Goal: Task Accomplishment & Management: Complete application form

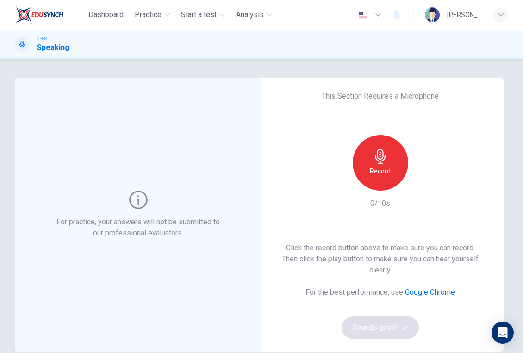
click at [371, 166] on h6 "Record" at bounding box center [380, 171] width 21 height 11
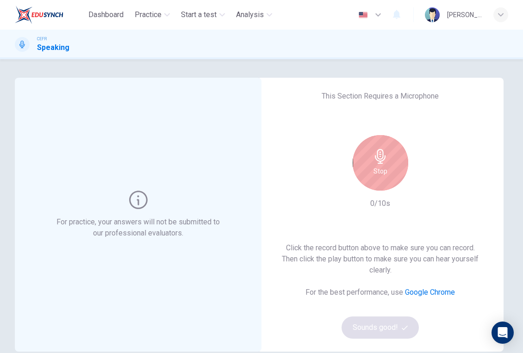
click at [371, 166] on div "Stop" at bounding box center [381, 163] width 56 height 56
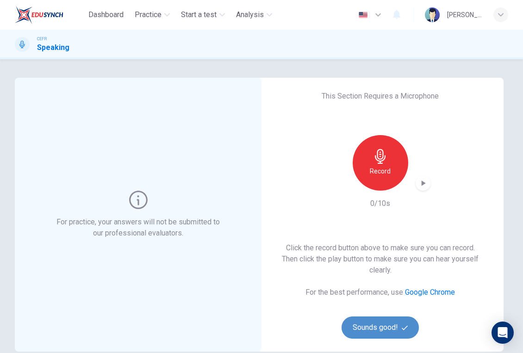
click at [383, 322] on button "Sounds good!" at bounding box center [381, 328] width 78 height 22
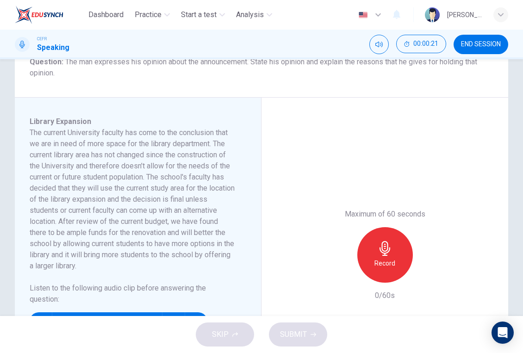
scroll to position [125, 0]
click at [475, 50] on button "END SESSION" at bounding box center [481, 44] width 55 height 19
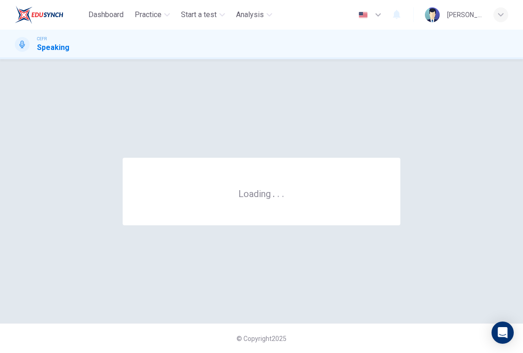
scroll to position [0, 0]
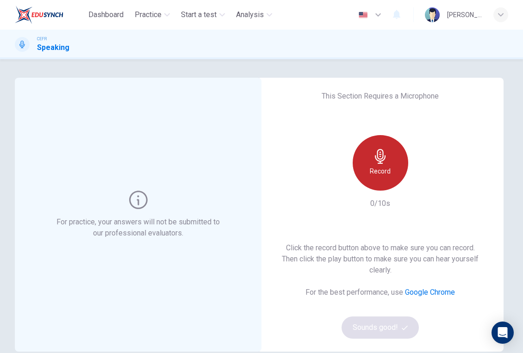
click at [389, 159] on div "Record" at bounding box center [381, 163] width 56 height 56
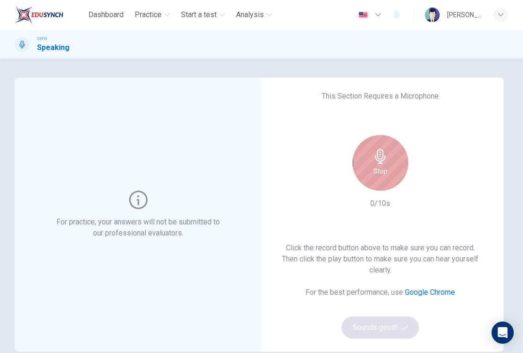
click at [389, 159] on div "Stop" at bounding box center [381, 163] width 56 height 56
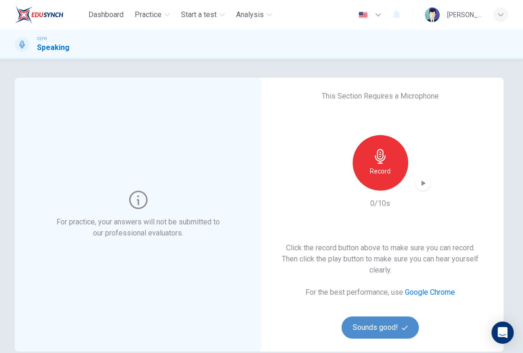
click at [392, 319] on button "Sounds good!" at bounding box center [381, 328] width 78 height 22
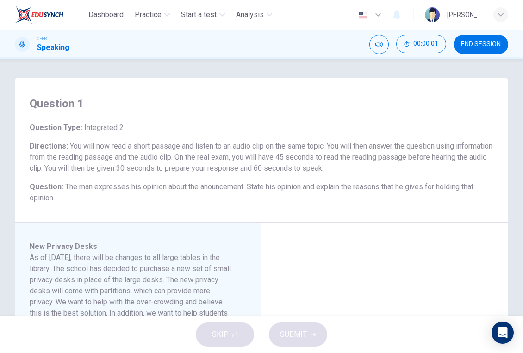
click at [311, 331] on div "SKIP SUBMIT" at bounding box center [261, 334] width 523 height 37
click at [243, 335] on div "SKIP SUBMIT" at bounding box center [261, 334] width 523 height 37
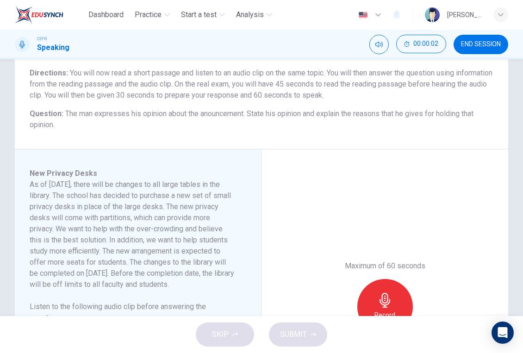
scroll to position [240, 0]
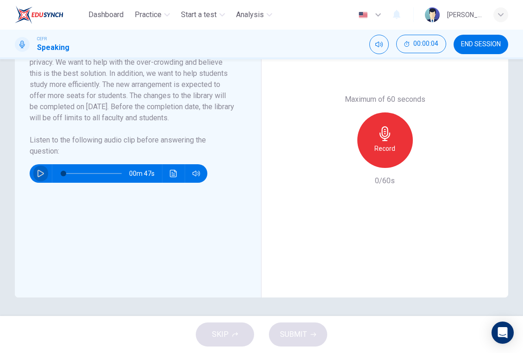
click at [41, 177] on icon "button" at bounding box center [40, 173] width 7 height 7
drag, startPoint x: 64, startPoint y: 186, endPoint x: 144, endPoint y: 185, distance: 80.1
click at [144, 183] on div "00m 00s" at bounding box center [119, 173] width 178 height 19
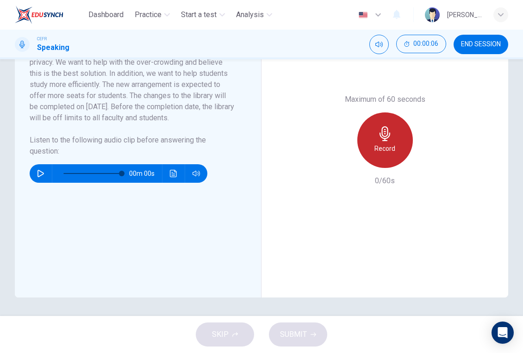
click at [376, 127] on div "Record" at bounding box center [385, 140] width 56 height 56
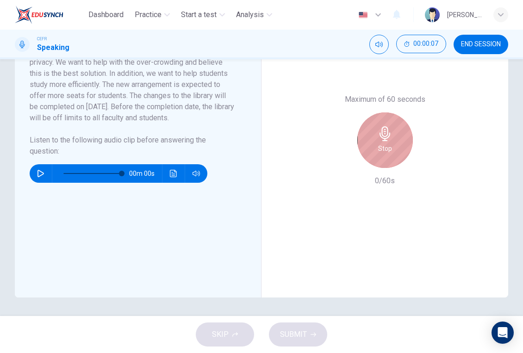
click at [376, 127] on div "Stop" at bounding box center [385, 140] width 56 height 56
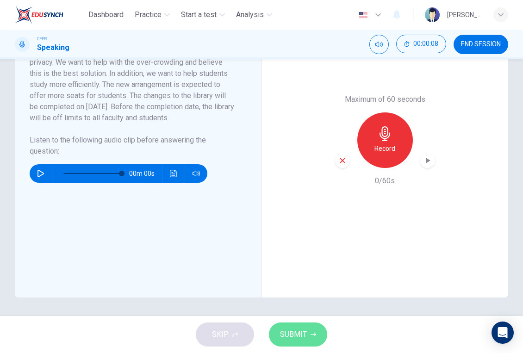
click at [306, 331] on span "SUBMIT" at bounding box center [293, 334] width 27 height 13
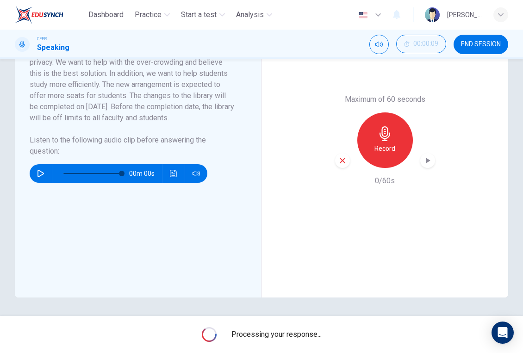
type input "0"
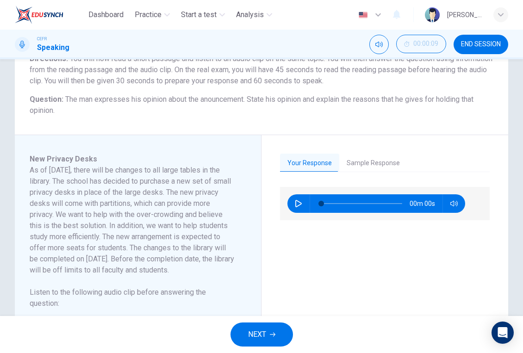
scroll to position [107, 0]
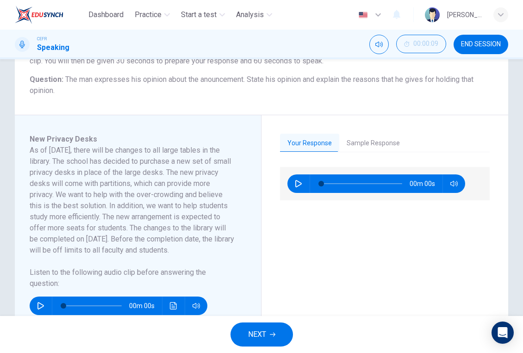
click at [272, 337] on icon "button" at bounding box center [273, 335] width 6 height 6
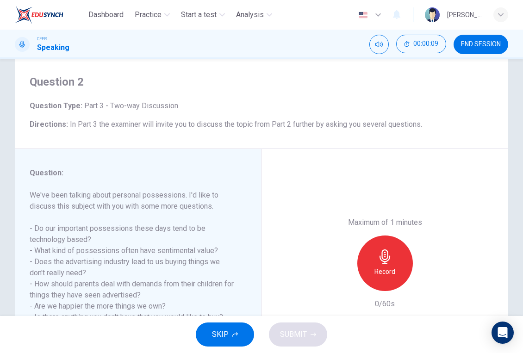
scroll to position [22, 0]
click at [230, 338] on button "SKIP" at bounding box center [225, 335] width 58 height 24
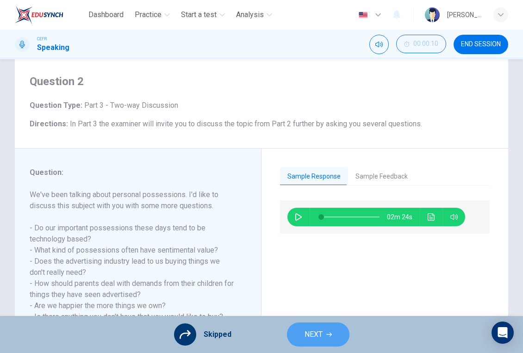
click at [308, 329] on span "NEXT" at bounding box center [314, 334] width 18 height 13
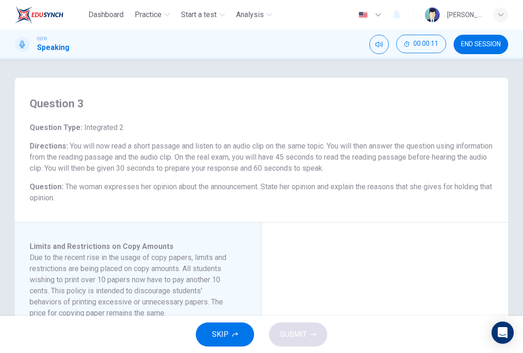
click at [215, 335] on span "SKIP" at bounding box center [220, 334] width 17 height 13
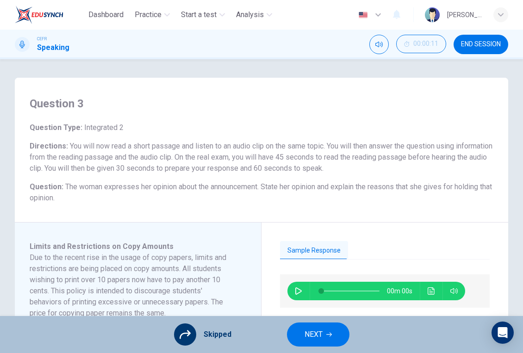
click at [285, 331] on div "Skipped NEXT" at bounding box center [261, 334] width 523 height 37
click at [302, 335] on button "NEXT" at bounding box center [318, 335] width 62 height 24
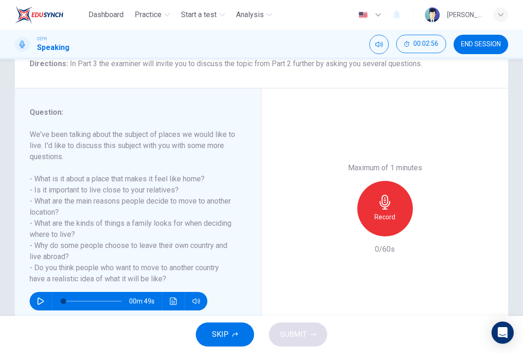
scroll to position [0, 0]
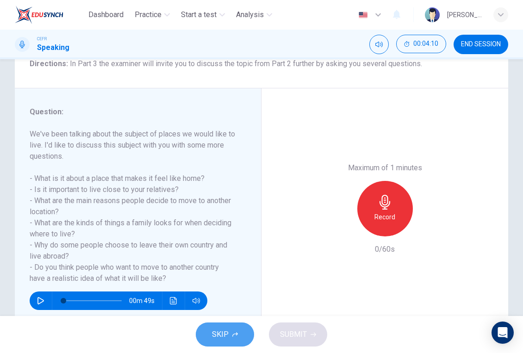
click at [219, 339] on span "SKIP" at bounding box center [220, 334] width 17 height 13
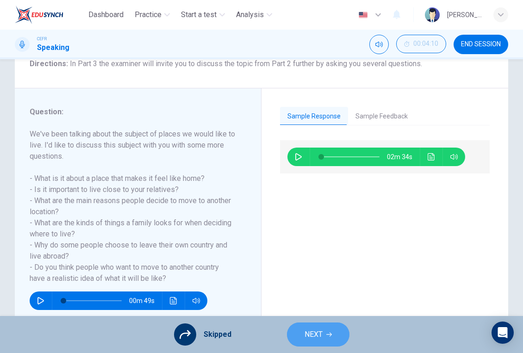
click at [316, 341] on span "NEXT" at bounding box center [314, 334] width 18 height 13
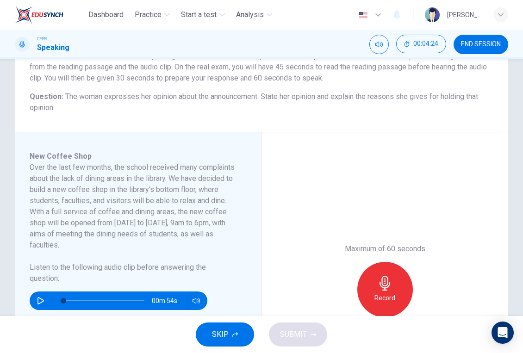
scroll to position [92, 0]
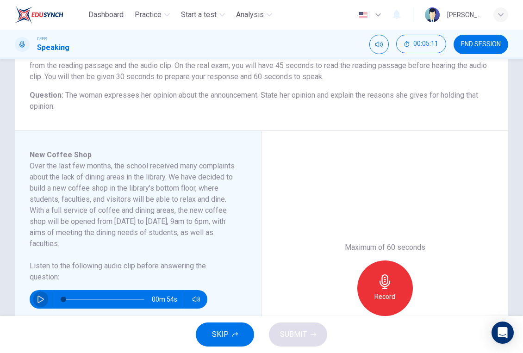
click at [39, 302] on icon "button" at bounding box center [40, 299] width 6 height 7
click at [239, 333] on button "SKIP" at bounding box center [225, 335] width 58 height 24
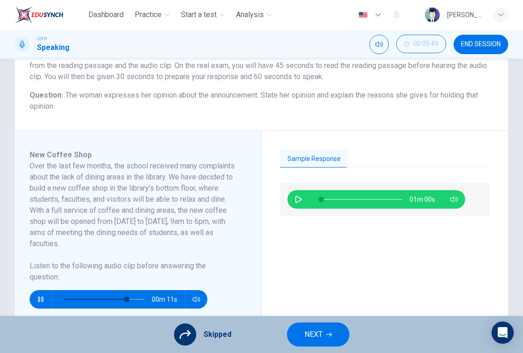
type input "80"
click at [310, 340] on span "NEXT" at bounding box center [314, 334] width 18 height 13
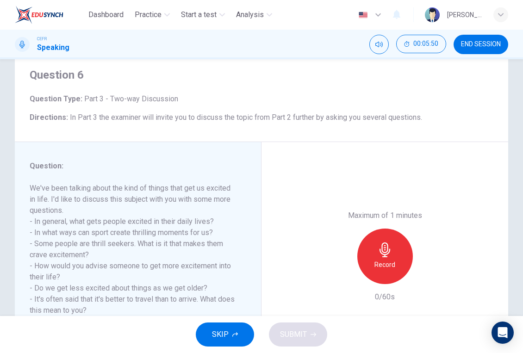
scroll to position [32, 0]
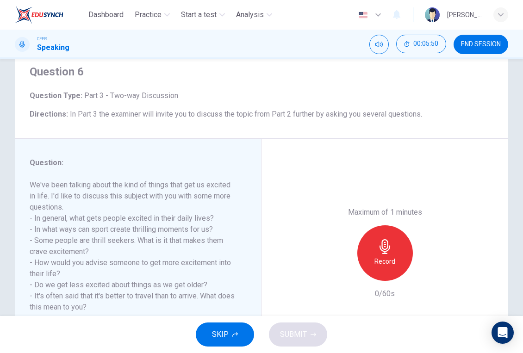
click at [228, 333] on span "SKIP" at bounding box center [220, 334] width 17 height 13
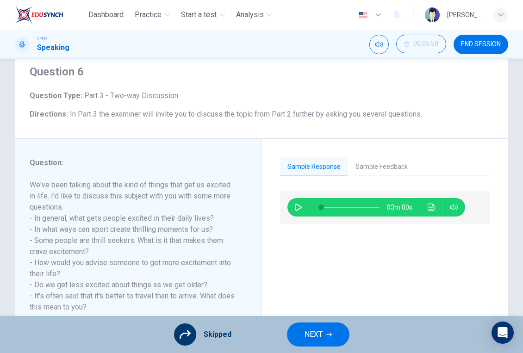
click at [326, 325] on button "NEXT" at bounding box center [318, 335] width 62 height 24
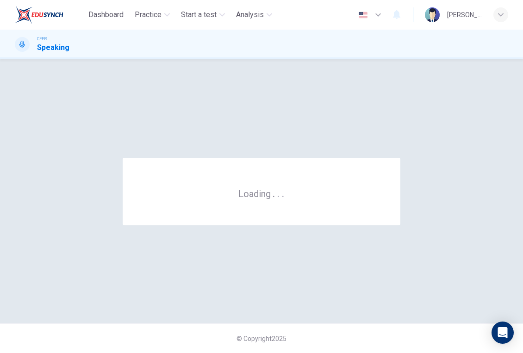
scroll to position [0, 0]
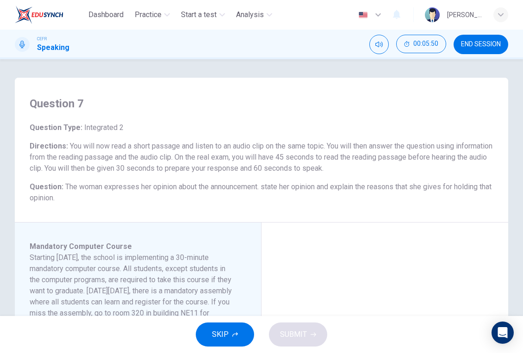
click at [229, 334] on button "SKIP" at bounding box center [225, 335] width 58 height 24
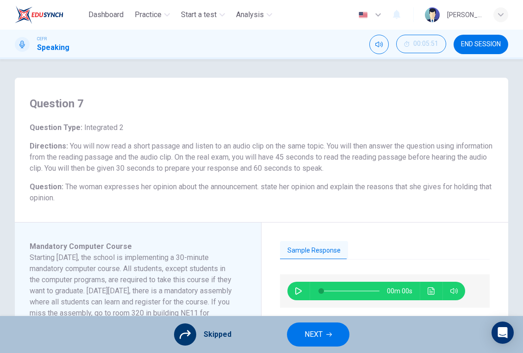
click at [310, 332] on span "NEXT" at bounding box center [314, 334] width 18 height 13
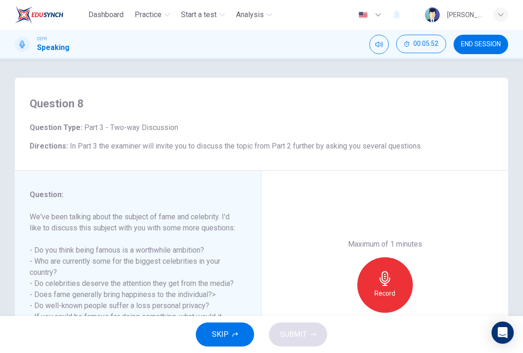
click at [238, 333] on button "SKIP" at bounding box center [225, 335] width 58 height 24
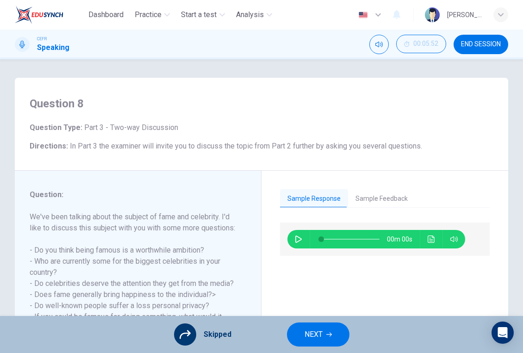
click at [318, 337] on span "NEXT" at bounding box center [314, 334] width 18 height 13
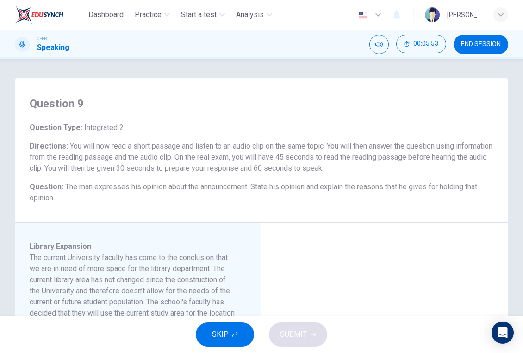
click at [234, 327] on button "SKIP" at bounding box center [225, 335] width 58 height 24
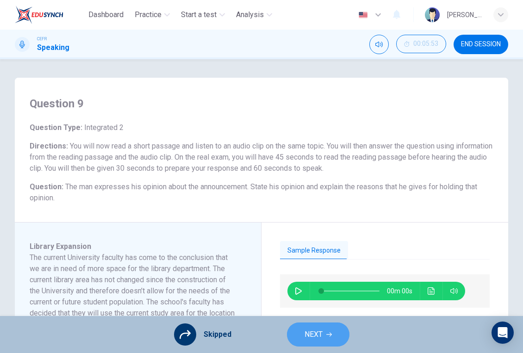
click at [297, 334] on button "NEXT" at bounding box center [318, 335] width 62 height 24
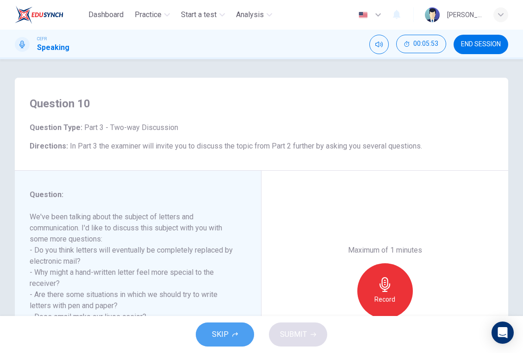
click at [217, 329] on span "SKIP" at bounding box center [220, 334] width 17 height 13
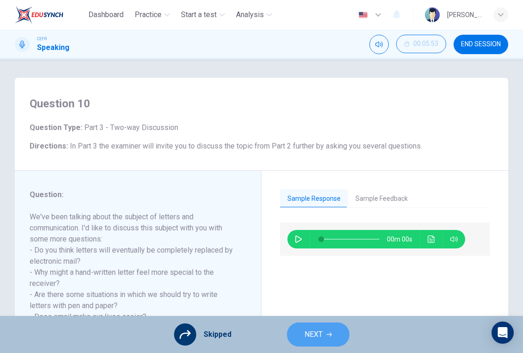
click at [291, 339] on button "NEXT" at bounding box center [318, 335] width 62 height 24
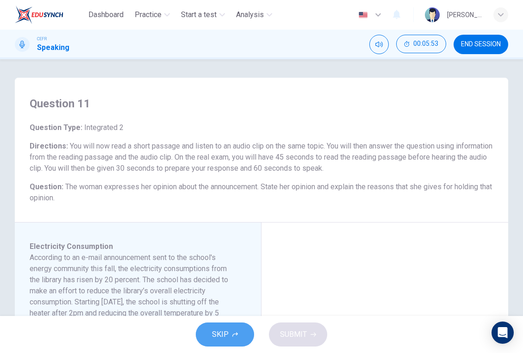
click at [217, 340] on span "SKIP" at bounding box center [220, 334] width 17 height 13
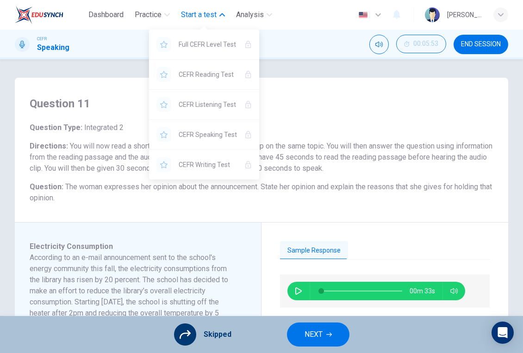
click at [214, 14] on span "Start a test" at bounding box center [199, 14] width 36 height 11
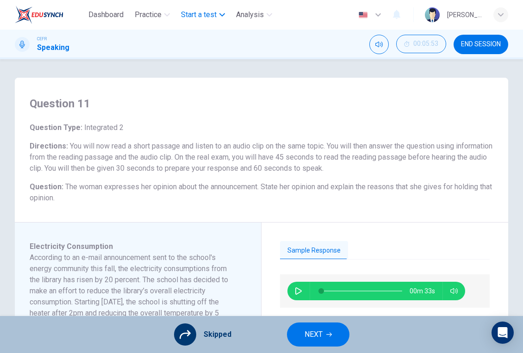
click at [214, 14] on span "Start a test" at bounding box center [199, 14] width 36 height 11
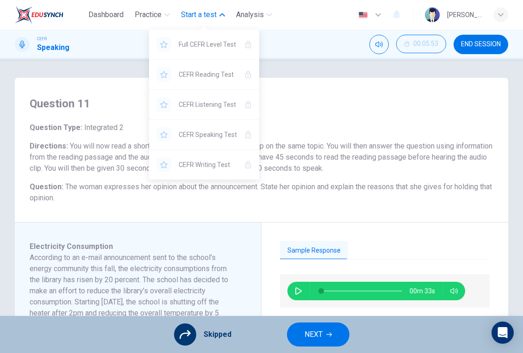
click at [214, 14] on span "Start a test" at bounding box center [199, 14] width 36 height 11
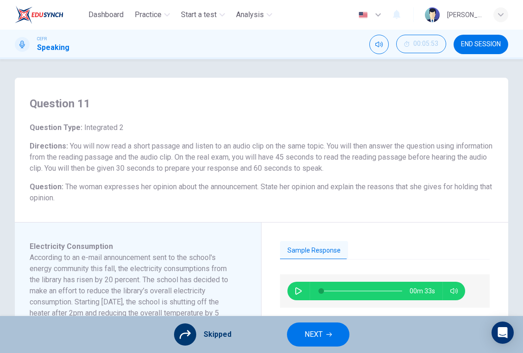
click at [305, 336] on span "NEXT" at bounding box center [314, 334] width 18 height 13
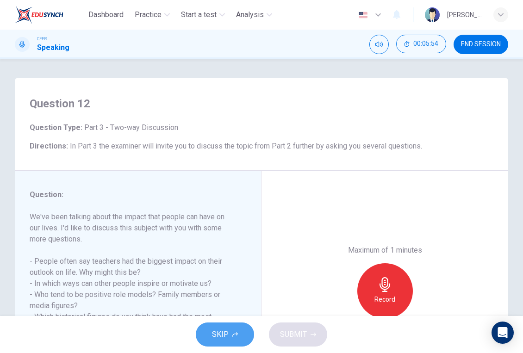
click at [241, 340] on button "SKIP" at bounding box center [225, 335] width 58 height 24
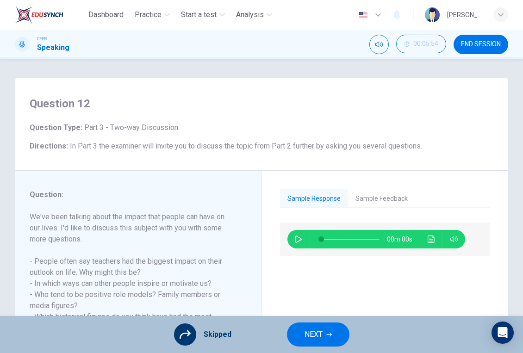
click at [299, 338] on button "NEXT" at bounding box center [318, 335] width 62 height 24
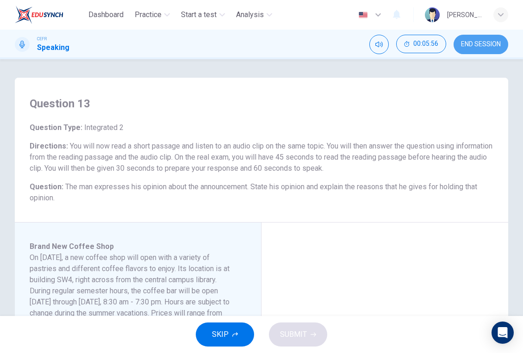
click at [482, 41] on span "END SESSION" at bounding box center [481, 44] width 40 height 7
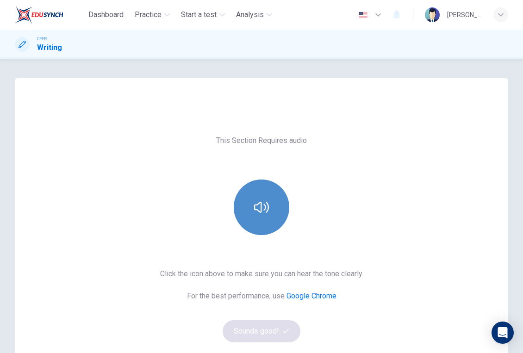
click at [270, 210] on button "button" at bounding box center [262, 208] width 56 height 56
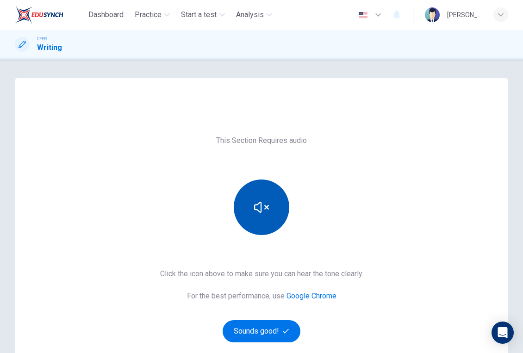
click at [270, 210] on button "button" at bounding box center [262, 208] width 56 height 56
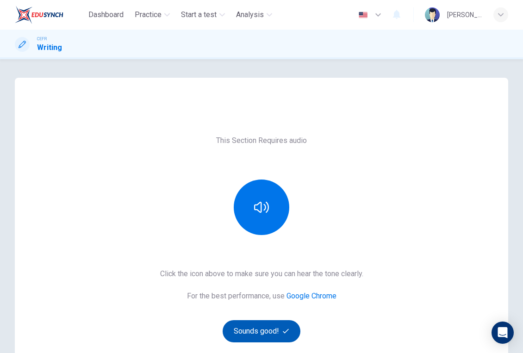
click at [283, 337] on button "Sounds good!" at bounding box center [262, 331] width 78 height 22
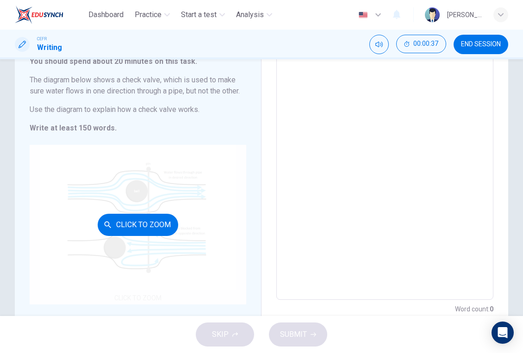
scroll to position [33, 0]
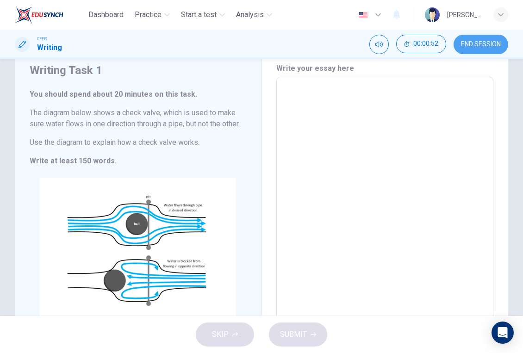
click at [476, 44] on span "END SESSION" at bounding box center [481, 44] width 40 height 7
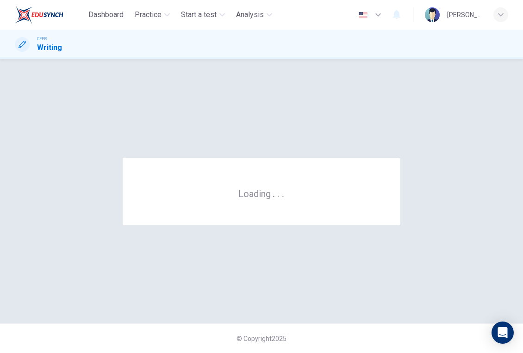
scroll to position [0, 0]
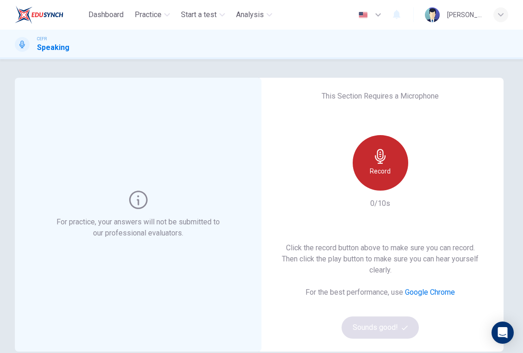
click at [388, 160] on div "Record" at bounding box center [381, 163] width 56 height 56
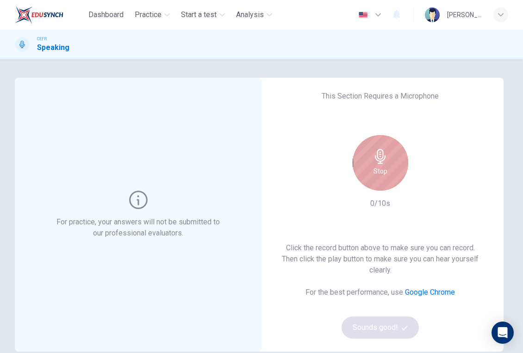
click at [388, 160] on div "Stop" at bounding box center [381, 163] width 56 height 56
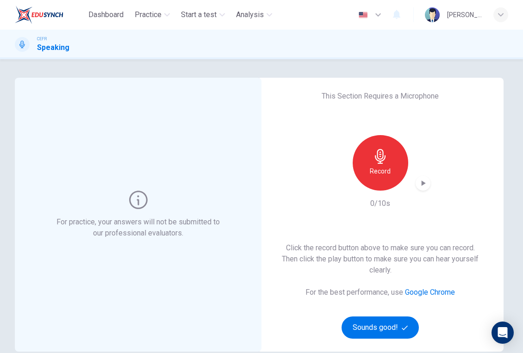
click at [377, 314] on div "Click the record button above to make sure you can record. Then click the play …" at bounding box center [380, 291] width 217 height 96
click at [377, 329] on button "Sounds good!" at bounding box center [381, 328] width 78 height 22
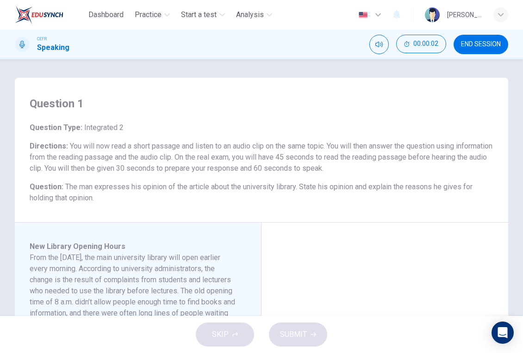
click at [472, 45] on span "END SESSION" at bounding box center [481, 44] width 40 height 7
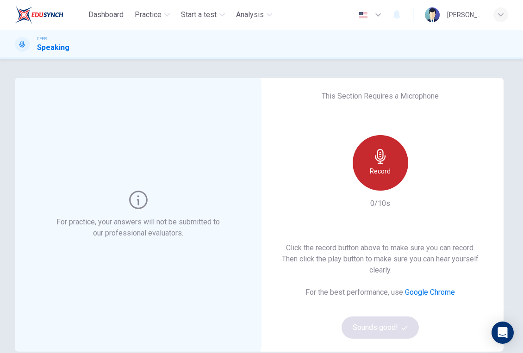
click at [385, 150] on icon "button" at bounding box center [380, 156] width 15 height 15
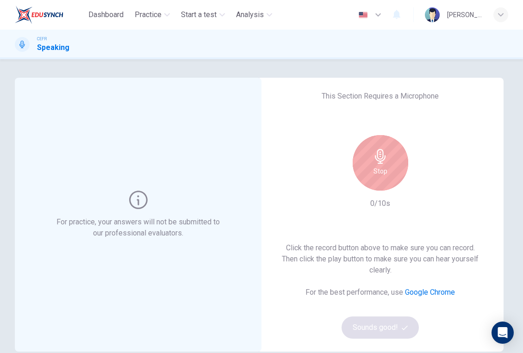
click at [385, 150] on icon "button" at bounding box center [380, 156] width 15 height 15
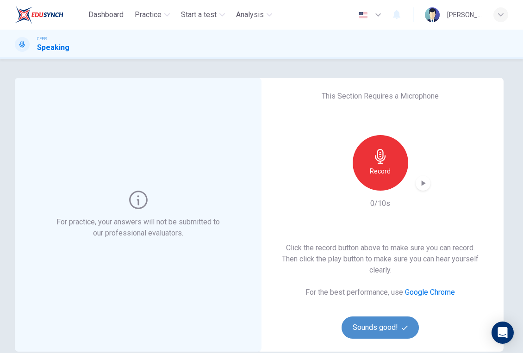
click at [382, 333] on button "Sounds good!" at bounding box center [381, 328] width 78 height 22
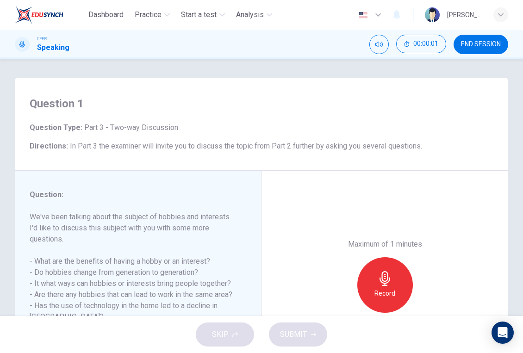
click at [351, 250] on div "Maximum of 1 minutes Record 0/60s" at bounding box center [385, 285] width 100 height 93
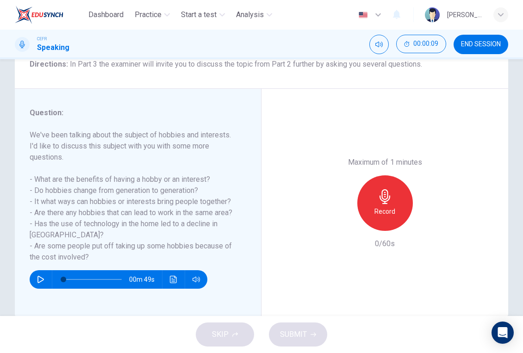
scroll to position [82, 0]
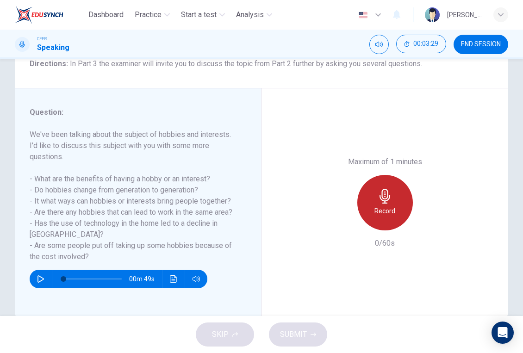
click at [367, 204] on div "Record" at bounding box center [385, 203] width 56 height 56
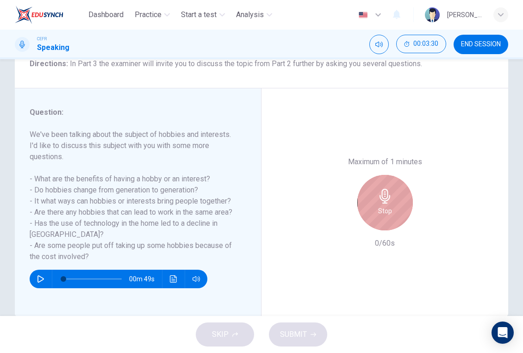
click at [367, 204] on div "Stop" at bounding box center [385, 203] width 56 height 56
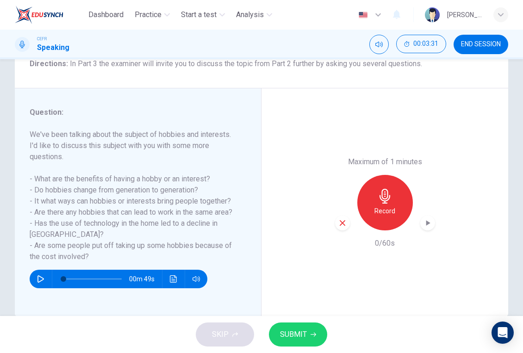
click at [300, 337] on span "SUBMIT" at bounding box center [293, 334] width 27 height 13
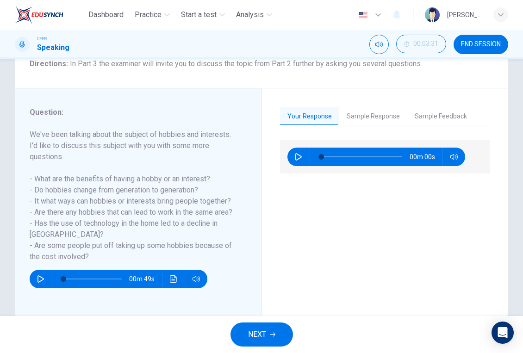
click at [270, 330] on button "NEXT" at bounding box center [262, 335] width 62 height 24
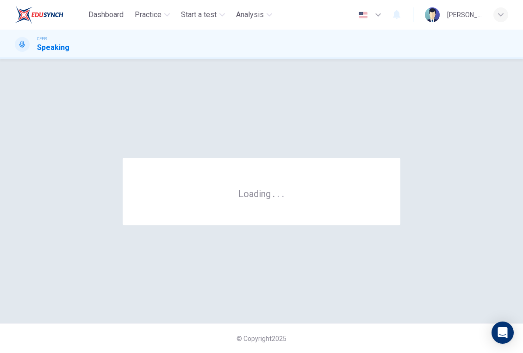
scroll to position [0, 0]
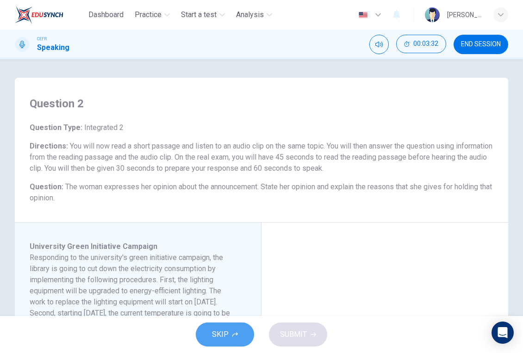
click at [237, 335] on icon "button" at bounding box center [235, 335] width 6 height 6
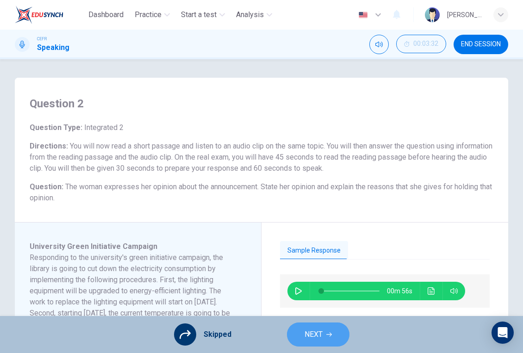
click at [314, 332] on span "NEXT" at bounding box center [314, 334] width 18 height 13
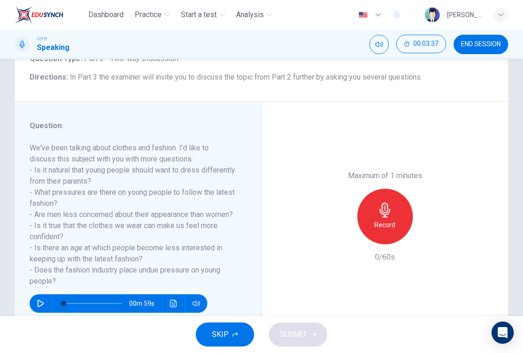
scroll to position [87, 0]
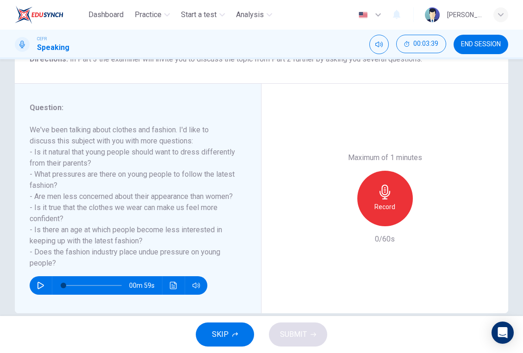
click at [43, 289] on icon "button" at bounding box center [40, 285] width 6 height 7
type input "0"
click at [398, 212] on div "Record" at bounding box center [385, 199] width 56 height 56
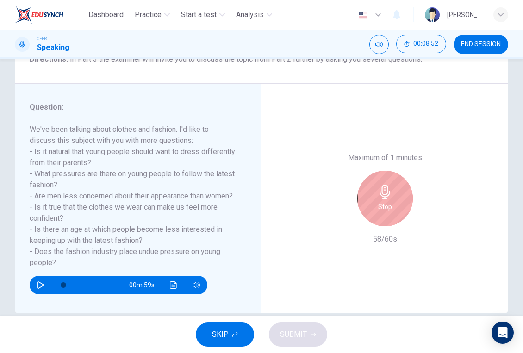
click at [398, 212] on div "Stop" at bounding box center [385, 199] width 56 height 56
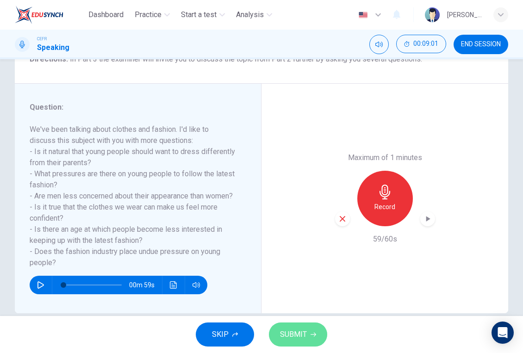
click at [308, 333] on button "SUBMIT" at bounding box center [298, 335] width 58 height 24
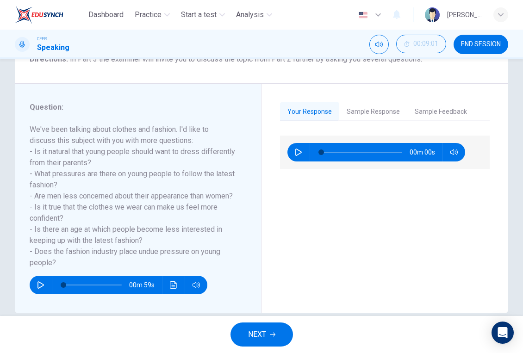
click at [373, 114] on button "Sample Response" at bounding box center [373, 111] width 68 height 19
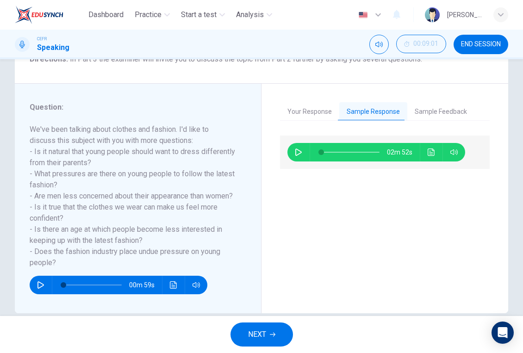
click at [430, 112] on button "Sample Feedback" at bounding box center [440, 111] width 67 height 19
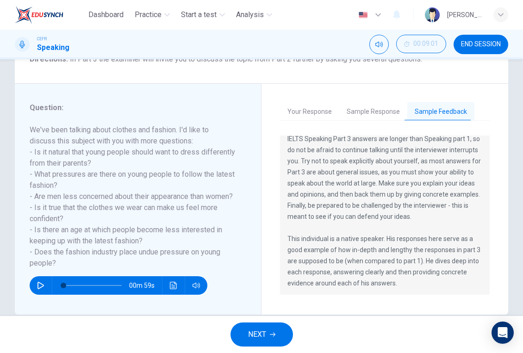
scroll to position [33, 0]
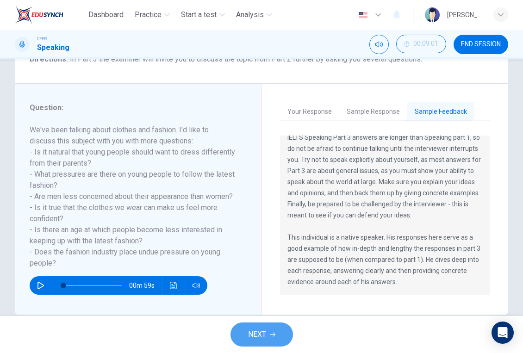
click at [270, 324] on button "NEXT" at bounding box center [262, 335] width 62 height 24
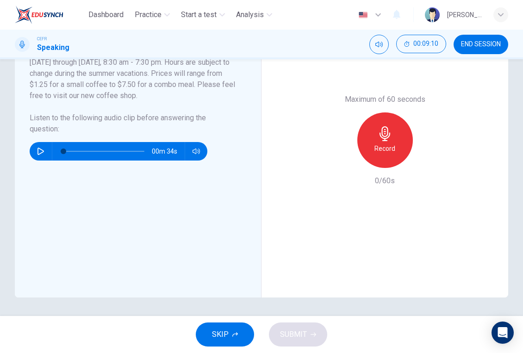
scroll to position [232, 0]
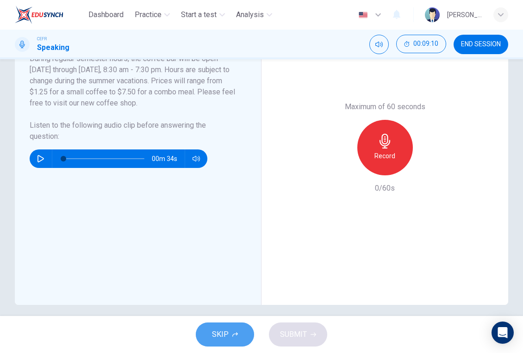
click at [218, 333] on span "SKIP" at bounding box center [220, 334] width 17 height 13
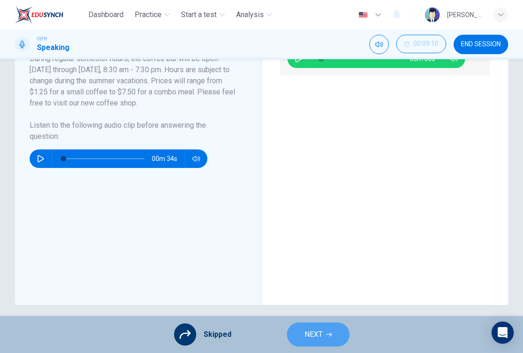
click at [319, 326] on button "NEXT" at bounding box center [318, 335] width 62 height 24
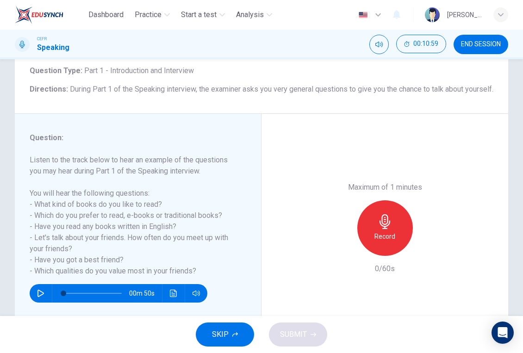
scroll to position [60, 0]
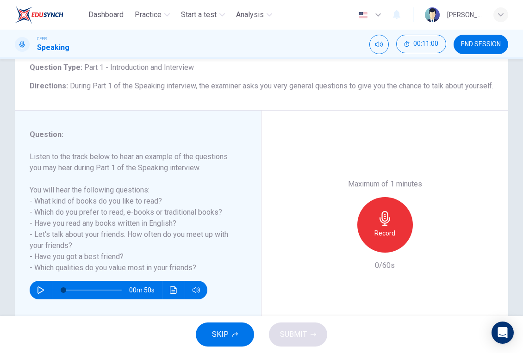
click at [407, 223] on div "Record" at bounding box center [385, 225] width 56 height 56
click at [304, 325] on button "SUBMIT" at bounding box center [298, 335] width 58 height 24
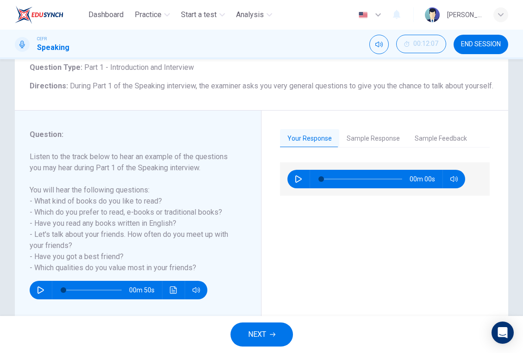
click at [263, 335] on span "NEXT" at bounding box center [257, 334] width 18 height 13
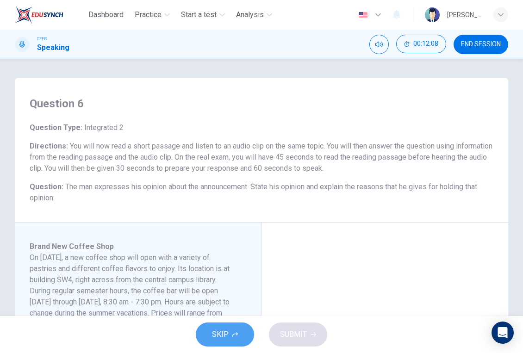
click at [233, 341] on button "SKIP" at bounding box center [225, 335] width 58 height 24
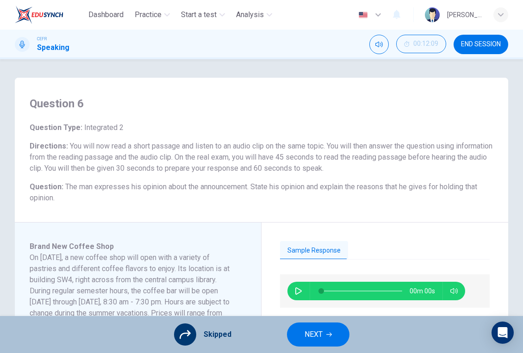
click at [288, 337] on button "NEXT" at bounding box center [318, 335] width 62 height 24
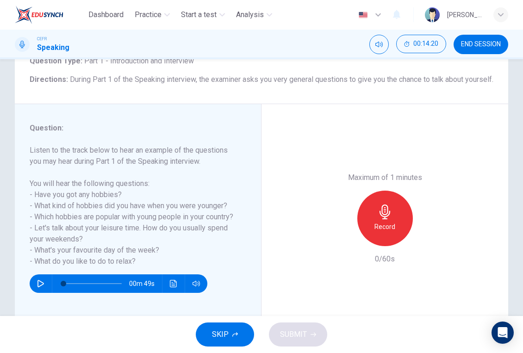
scroll to position [103, 0]
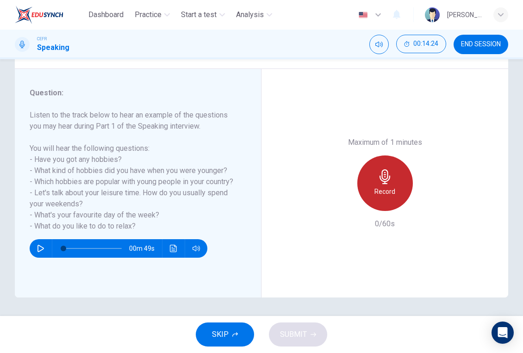
click at [395, 202] on div "Record" at bounding box center [385, 184] width 56 height 56
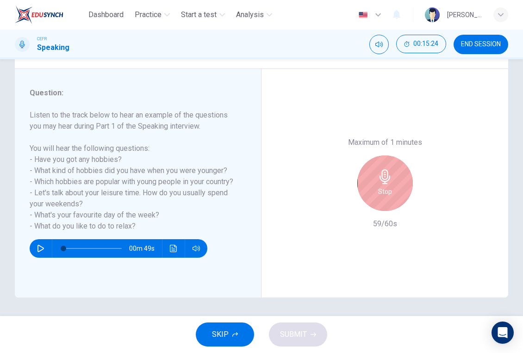
click at [394, 184] on div "Stop" at bounding box center [385, 184] width 56 height 56
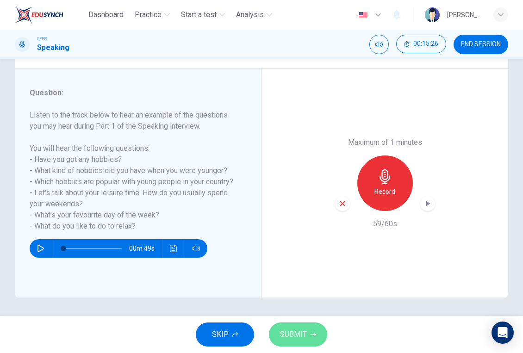
click at [311, 335] on icon "button" at bounding box center [314, 335] width 6 height 6
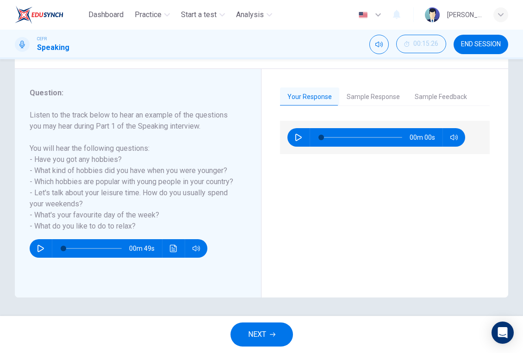
click at [281, 335] on button "NEXT" at bounding box center [262, 335] width 62 height 24
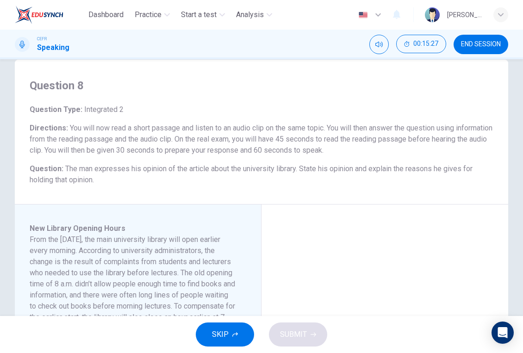
scroll to position [19, 0]
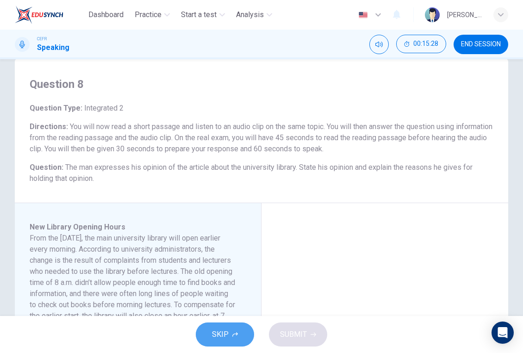
click at [235, 337] on icon "button" at bounding box center [235, 335] width 6 height 6
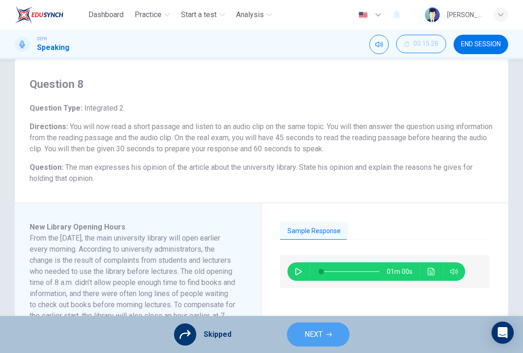
click at [317, 335] on span "NEXT" at bounding box center [314, 334] width 18 height 13
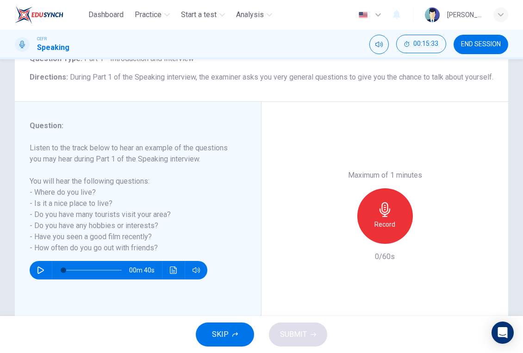
scroll to position [69, 0]
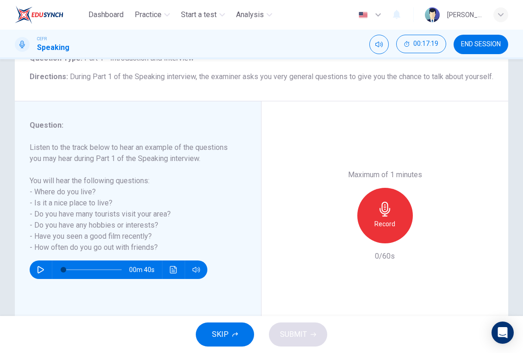
click at [389, 216] on icon "button" at bounding box center [385, 209] width 11 height 15
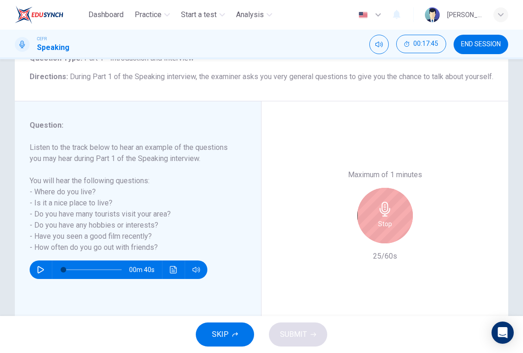
click at [389, 216] on icon "button" at bounding box center [385, 209] width 11 height 15
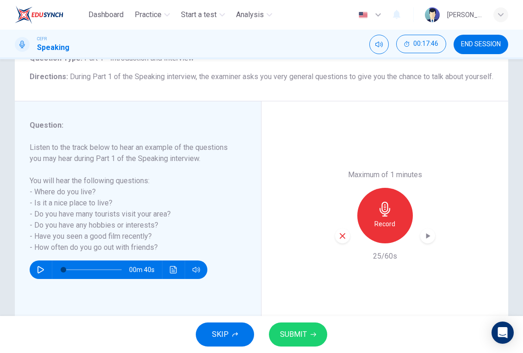
click at [338, 240] on icon "button" at bounding box center [342, 236] width 8 height 8
click at [397, 220] on div "Record" at bounding box center [385, 216] width 56 height 56
click at [426, 239] on icon "button" at bounding box center [428, 236] width 4 height 6
click at [313, 334] on icon "button" at bounding box center [314, 335] width 6 height 6
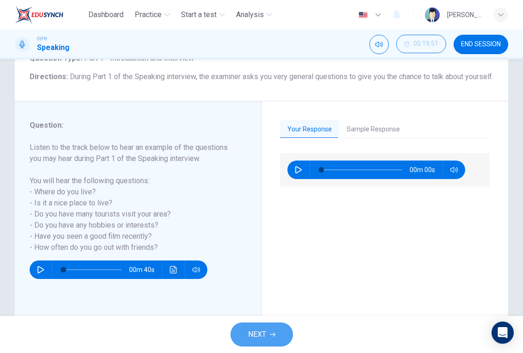
click at [257, 333] on span "NEXT" at bounding box center [257, 334] width 18 height 13
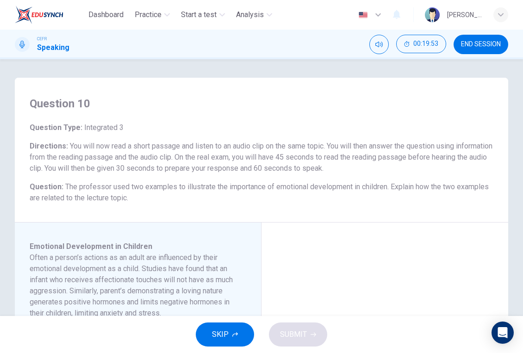
click at [206, 323] on button "SKIP" at bounding box center [225, 335] width 58 height 24
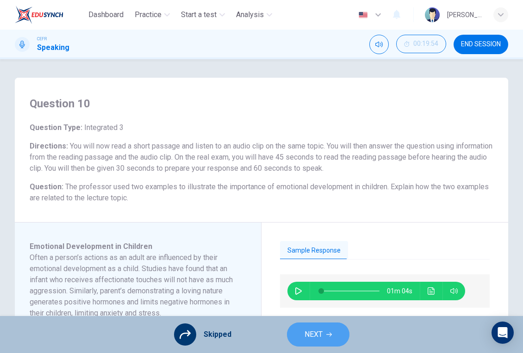
click at [292, 339] on button "NEXT" at bounding box center [318, 335] width 62 height 24
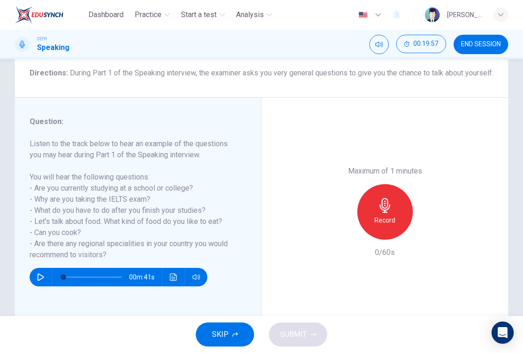
scroll to position [76, 0]
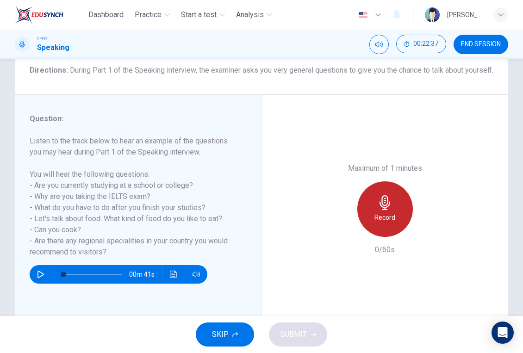
click at [389, 219] on h6 "Record" at bounding box center [385, 217] width 21 height 11
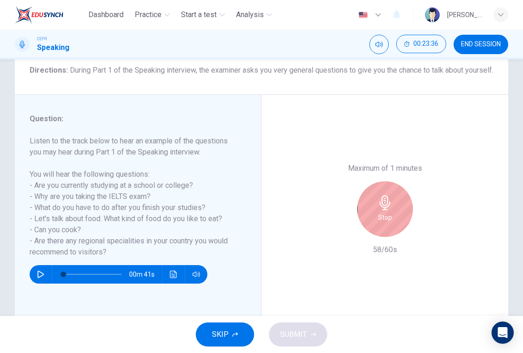
click at [383, 210] on icon "button" at bounding box center [385, 202] width 15 height 15
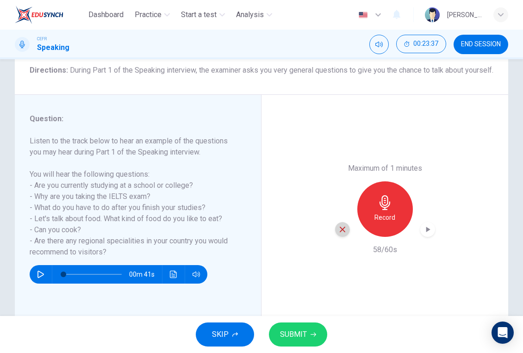
click at [348, 233] on div "button" at bounding box center [342, 229] width 15 height 15
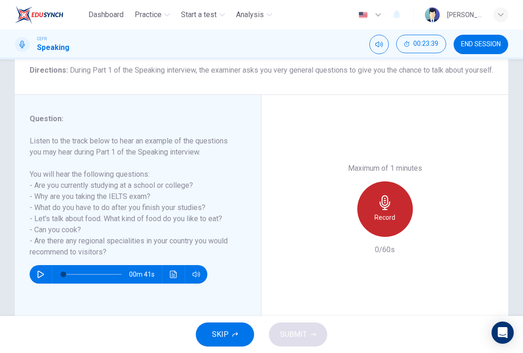
click at [383, 223] on h6 "Record" at bounding box center [385, 217] width 21 height 11
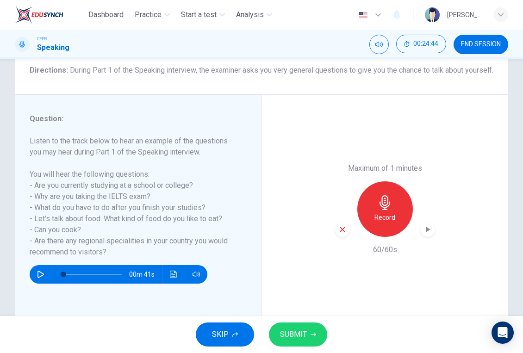
click at [344, 232] on icon "button" at bounding box center [343, 230] width 6 height 6
click at [382, 220] on h6 "Record" at bounding box center [385, 217] width 21 height 11
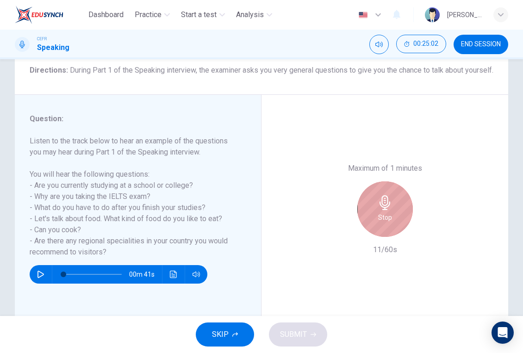
click at [382, 220] on h6 "Stop" at bounding box center [385, 217] width 14 height 11
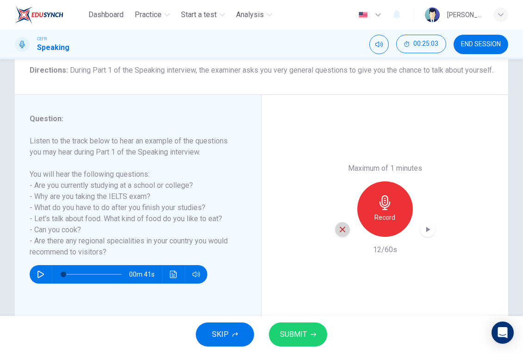
click at [343, 232] on icon "button" at bounding box center [342, 229] width 8 height 8
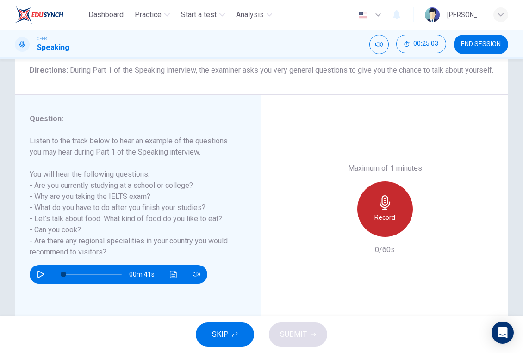
click at [375, 223] on h6 "Record" at bounding box center [385, 217] width 21 height 11
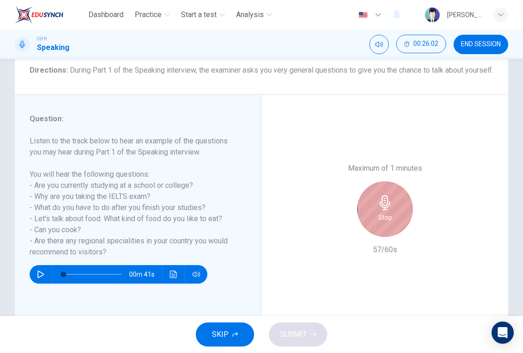
click at [375, 225] on div "Stop" at bounding box center [385, 209] width 56 height 56
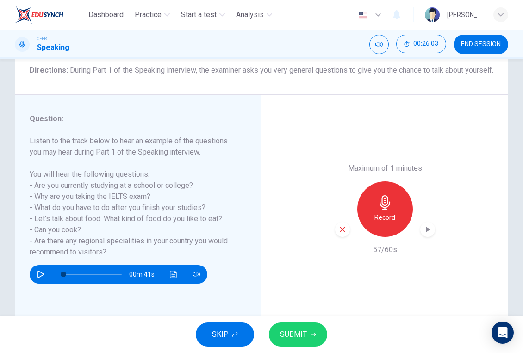
click at [343, 234] on icon "button" at bounding box center [342, 229] width 8 height 8
click at [373, 213] on div "Record" at bounding box center [385, 209] width 56 height 56
click at [309, 336] on button "SUBMIT" at bounding box center [298, 335] width 58 height 24
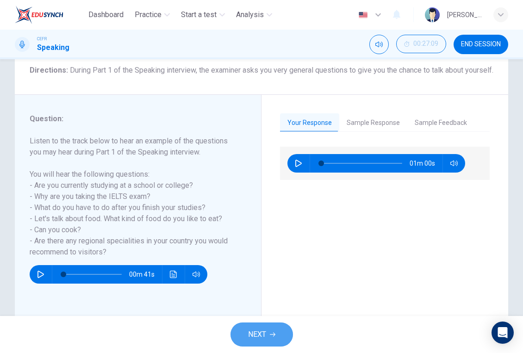
click at [273, 326] on button "NEXT" at bounding box center [262, 335] width 62 height 24
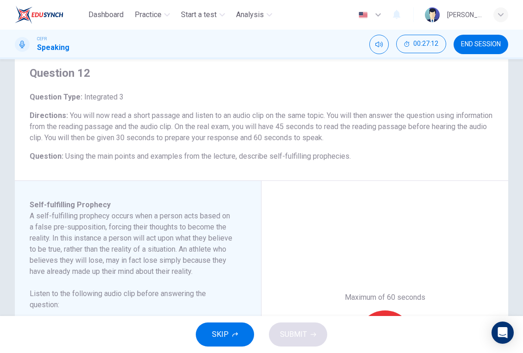
scroll to position [34, 0]
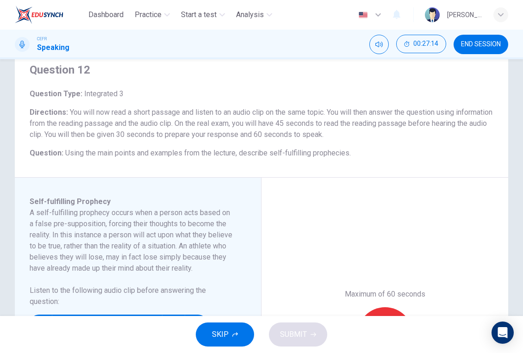
click at [233, 340] on button "SKIP" at bounding box center [225, 335] width 58 height 24
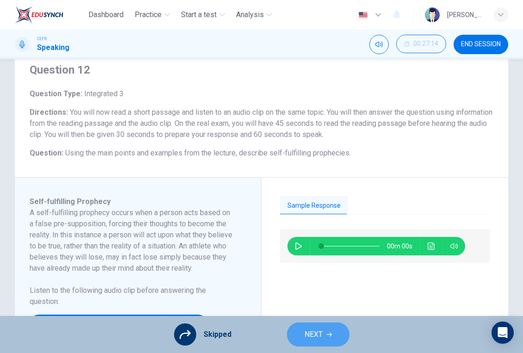
click at [304, 326] on button "NEXT" at bounding box center [318, 335] width 62 height 24
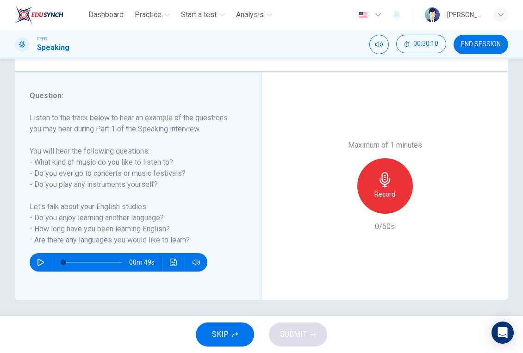
scroll to position [103, 0]
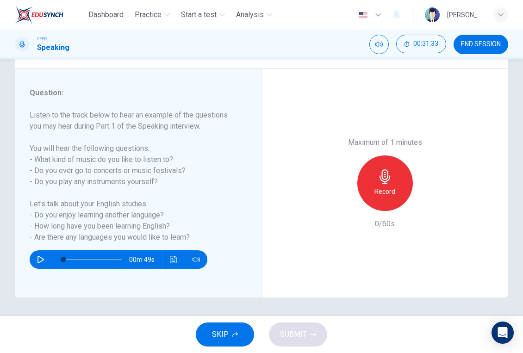
click at [262, 150] on div "Maximum of 1 minutes Record 0/60s" at bounding box center [385, 183] width 247 height 229
click at [390, 191] on h6 "Record" at bounding box center [385, 191] width 21 height 11
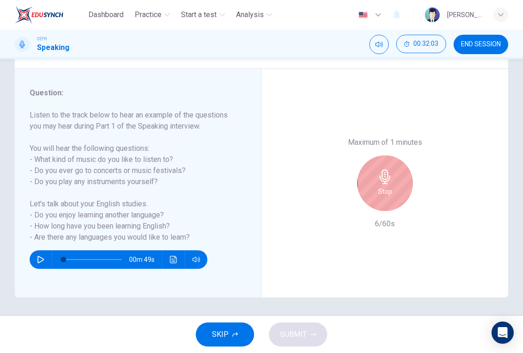
click at [390, 191] on h6 "Stop" at bounding box center [385, 191] width 14 height 11
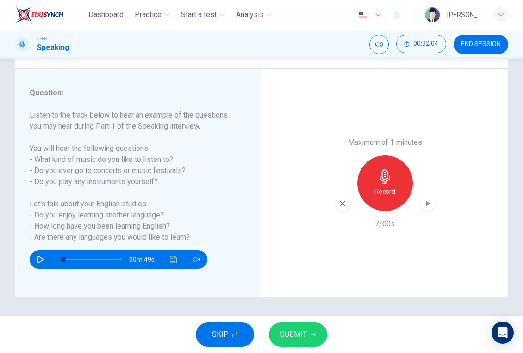
click at [341, 206] on icon "button" at bounding box center [343, 204] width 6 height 6
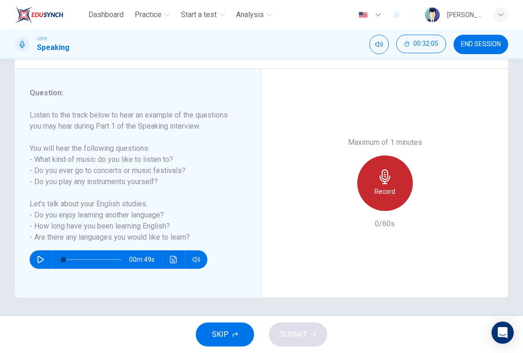
click at [394, 197] on h6 "Record" at bounding box center [385, 191] width 21 height 11
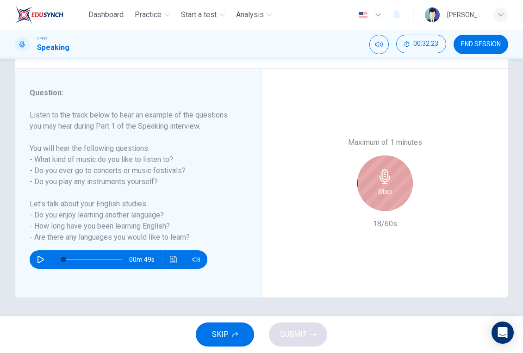
click at [394, 200] on div "Stop" at bounding box center [385, 184] width 56 height 56
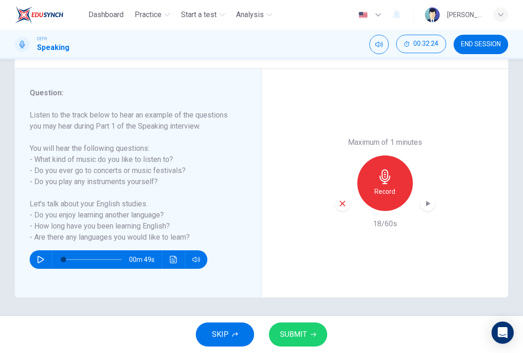
click at [338, 208] on icon "button" at bounding box center [342, 204] width 8 height 8
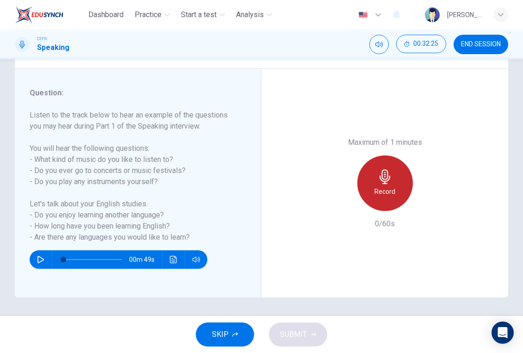
click at [375, 197] on h6 "Record" at bounding box center [385, 191] width 21 height 11
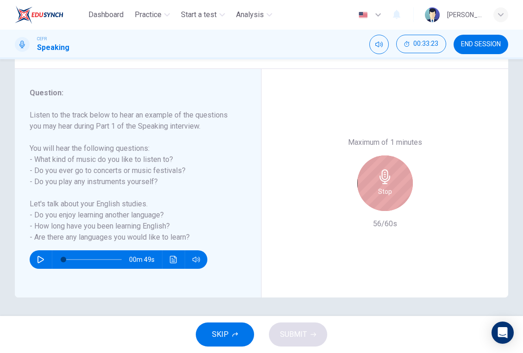
click at [375, 197] on div "Stop" at bounding box center [385, 184] width 56 height 56
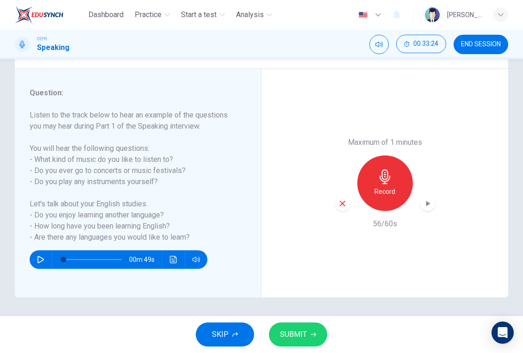
click at [306, 339] on span "SUBMIT" at bounding box center [293, 334] width 27 height 13
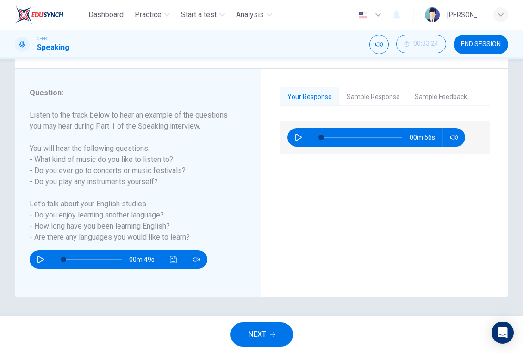
click at [294, 44] on div "CEFR Speaking 00:33:24 END SESSION" at bounding box center [261, 44] width 523 height 19
click at [258, 331] on span "NEXT" at bounding box center [257, 334] width 18 height 13
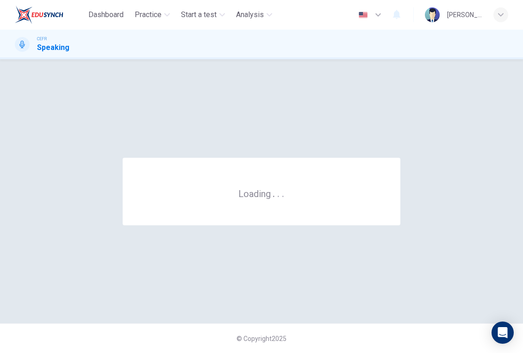
scroll to position [0, 0]
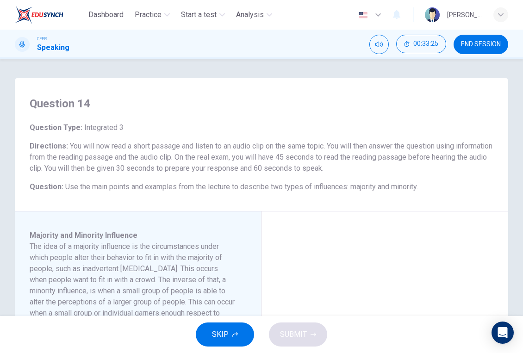
click at [246, 332] on button "SKIP" at bounding box center [225, 335] width 58 height 24
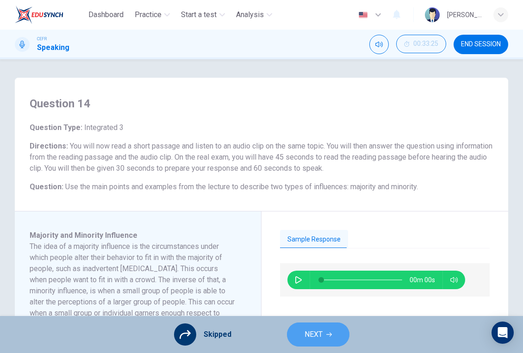
click at [334, 343] on button "NEXT" at bounding box center [318, 335] width 62 height 24
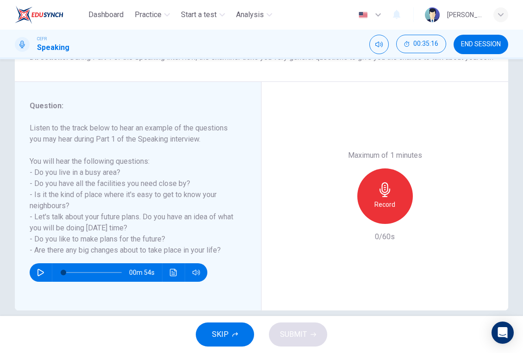
scroll to position [103, 0]
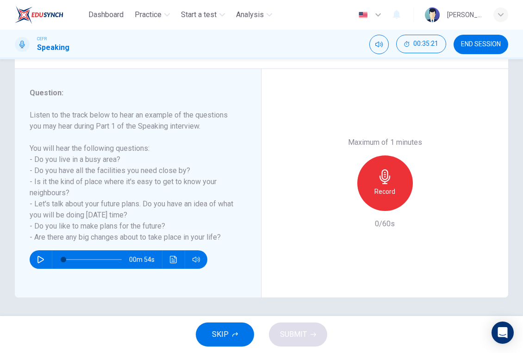
click at [377, 193] on h6 "Record" at bounding box center [385, 191] width 21 height 11
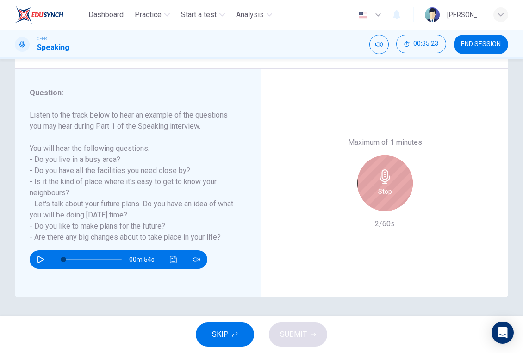
click at [377, 193] on div "Stop" at bounding box center [385, 184] width 56 height 56
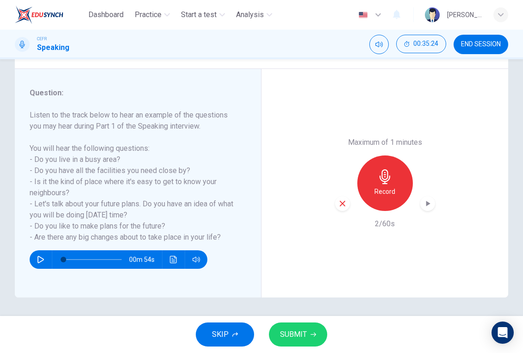
click at [340, 211] on div "button" at bounding box center [342, 203] width 15 height 15
click at [400, 186] on div "Record" at bounding box center [385, 184] width 56 height 56
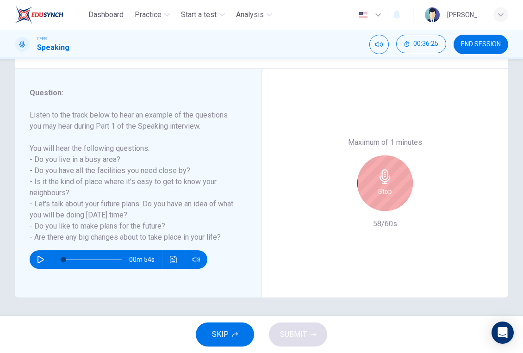
click at [400, 186] on div "Stop" at bounding box center [385, 184] width 56 height 56
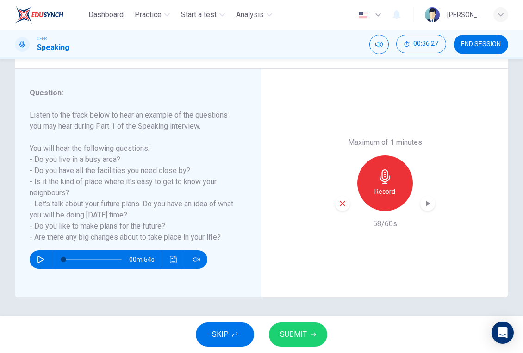
click at [321, 326] on button "SUBMIT" at bounding box center [298, 335] width 58 height 24
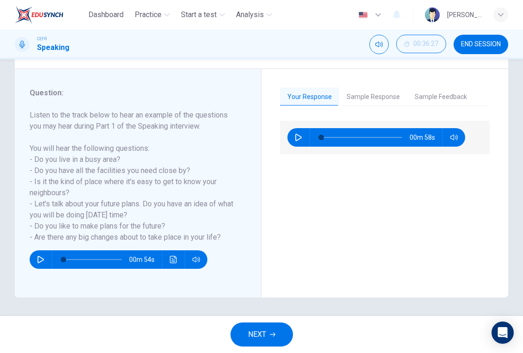
click at [185, 83] on div "Question : Listen to the track below to hear an example of the questions you ma…" at bounding box center [138, 183] width 247 height 229
click at [249, 338] on span "NEXT" at bounding box center [257, 334] width 18 height 13
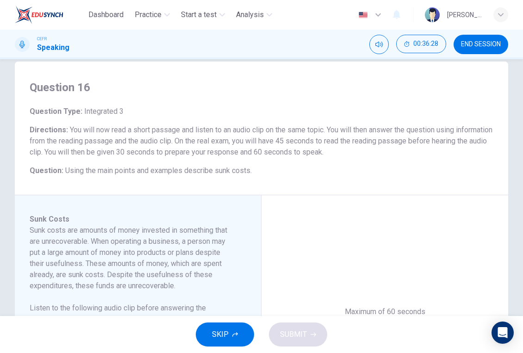
scroll to position [18, 0]
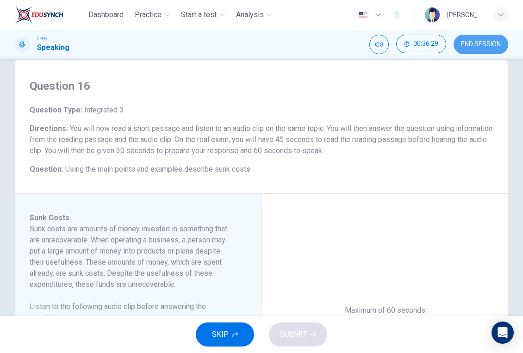
click at [480, 37] on button "END SESSION" at bounding box center [481, 44] width 55 height 19
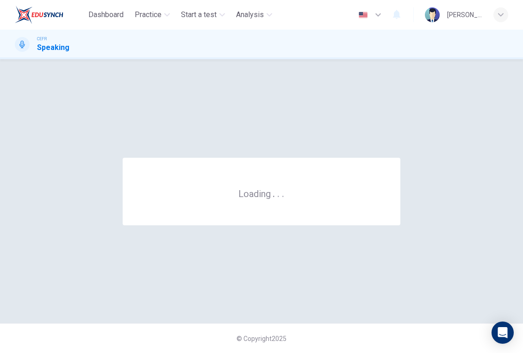
scroll to position [0, 0]
